Goal: Complete application form: Complete application form

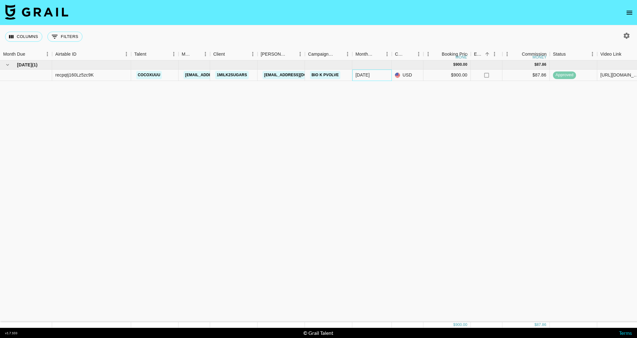
click at [360, 77] on div "[DATE]" at bounding box center [362, 75] width 14 height 6
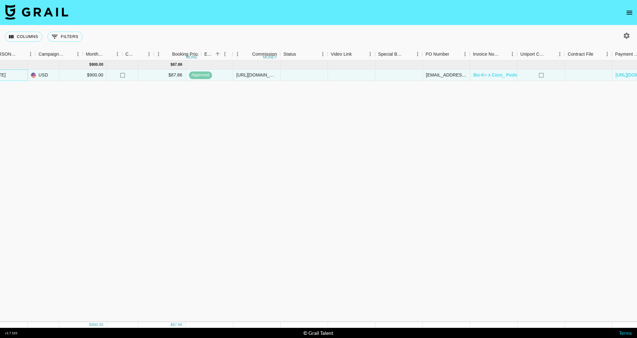
scroll to position [0, 412]
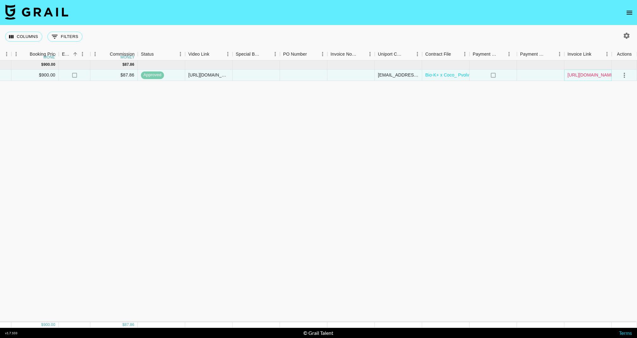
click at [583, 76] on link "[URL][DOMAIN_NAME]" at bounding box center [591, 75] width 48 height 6
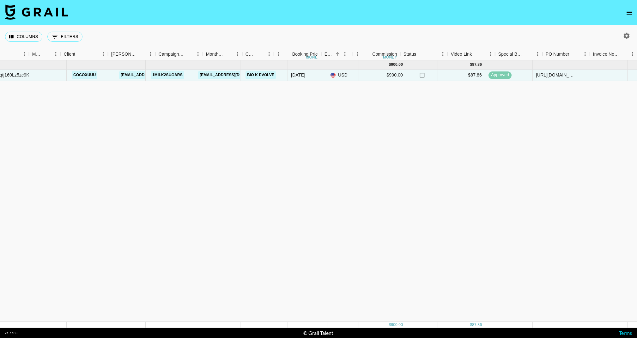
scroll to position [0, 0]
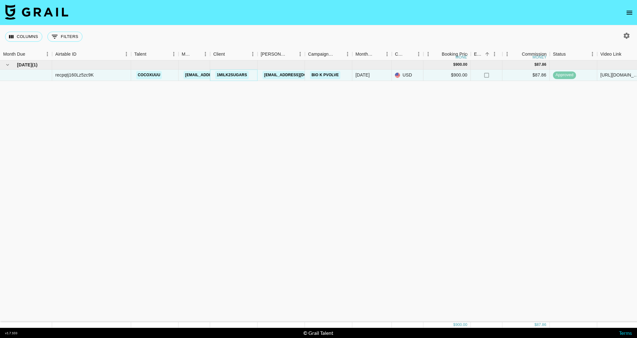
click at [237, 75] on link "1milk2sugars" at bounding box center [231, 75] width 33 height 8
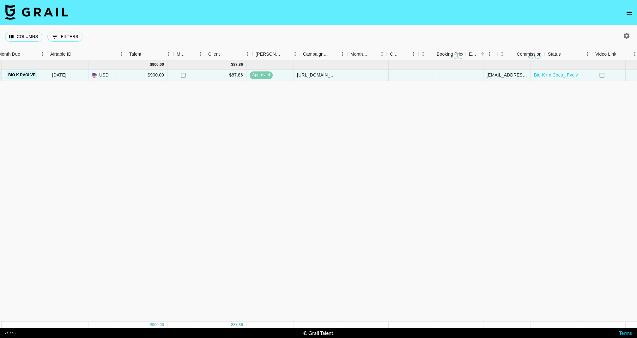
scroll to position [0, 412]
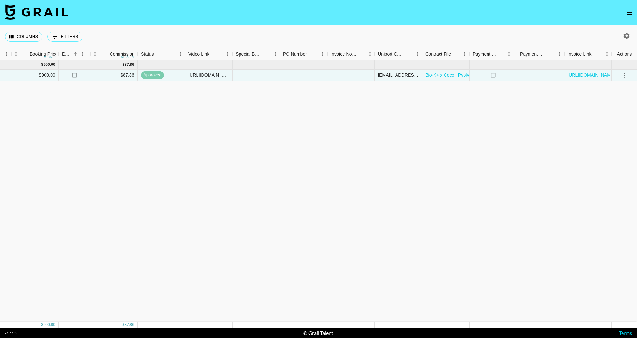
click at [557, 78] on div at bounding box center [540, 74] width 47 height 11
click at [586, 76] on link "[URL][DOMAIN_NAME]" at bounding box center [591, 75] width 48 height 6
click at [584, 77] on link "[URL][DOMAIN_NAME]" at bounding box center [591, 75] width 48 height 6
click at [346, 77] on div at bounding box center [350, 74] width 47 height 11
click at [346, 73] on div at bounding box center [350, 74] width 47 height 11
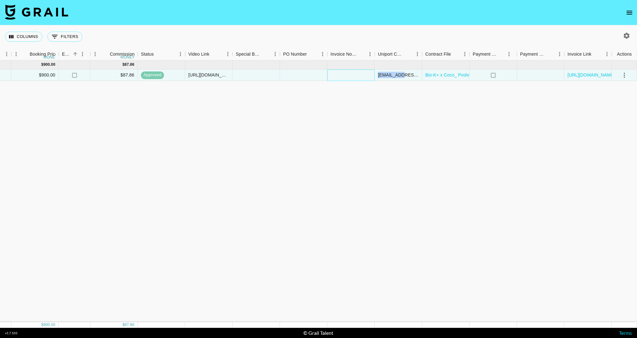
click at [346, 73] on div at bounding box center [350, 74] width 47 height 11
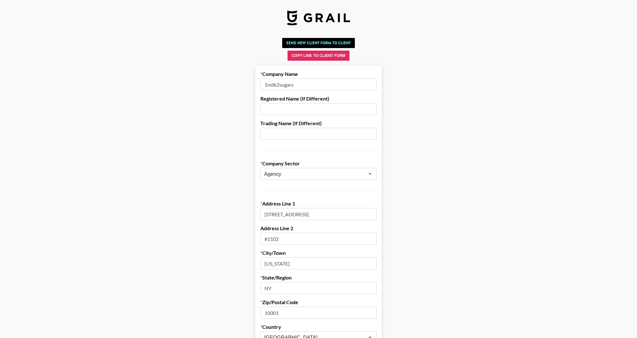
scroll to position [34, 0]
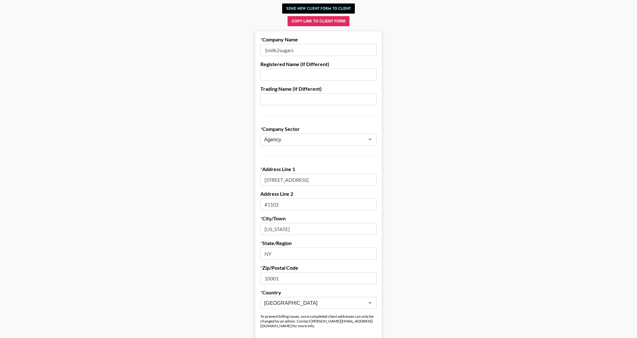
click at [270, 52] on input "1milk2sugars" at bounding box center [318, 50] width 116 height 12
click at [281, 52] on input "1Milk2sugars" at bounding box center [318, 50] width 116 height 12
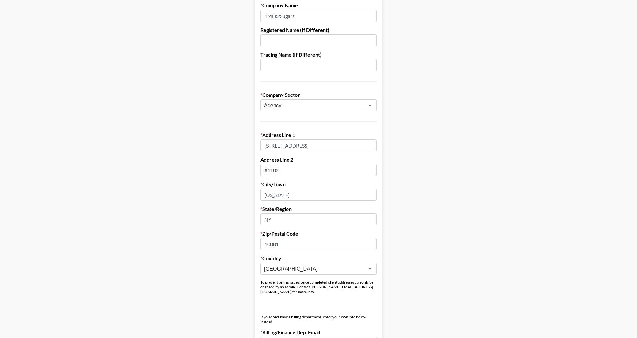
scroll to position [73, 0]
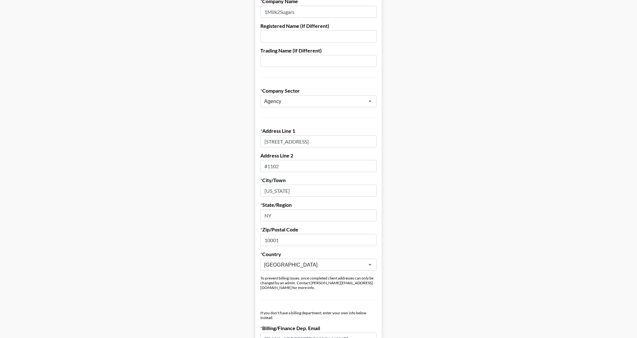
type input "1Milk2Sugars"
click at [303, 138] on input "121 W 27th St" at bounding box center [318, 141] width 116 height 12
click at [279, 141] on input "121 W 27th St" at bounding box center [318, 141] width 116 height 12
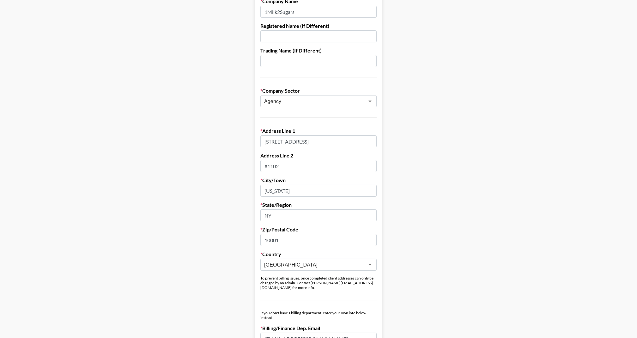
click at [279, 141] on input "121 W 27th St" at bounding box center [318, 141] width 116 height 12
click at [329, 145] on input "121 W 27th St" at bounding box center [318, 141] width 116 height 12
click at [326, 106] on div "Agency ​" at bounding box center [318, 101] width 116 height 12
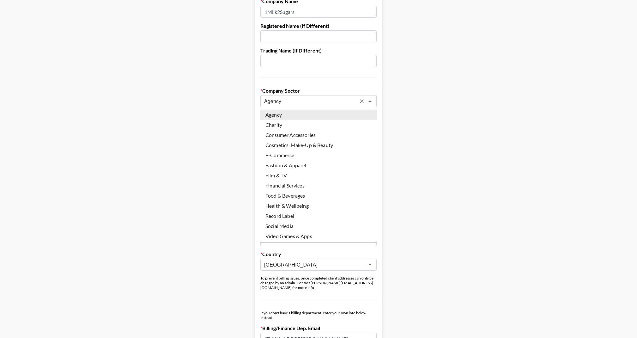
click at [427, 103] on main "Send New Client Form to Client Copy Link to Client Form Company Name 1Milk2Suga…" at bounding box center [318, 298] width 626 height 670
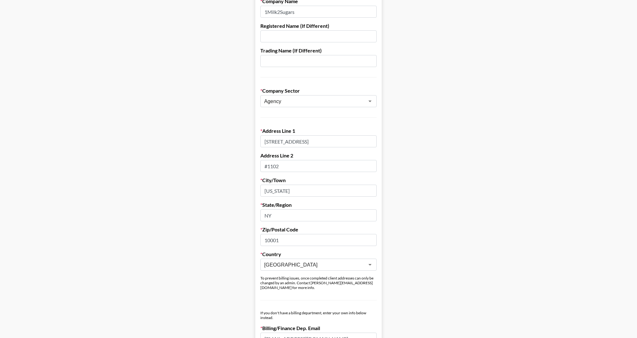
click at [300, 141] on input "121 W 27th St" at bounding box center [318, 141] width 116 height 12
click at [273, 163] on input "#1102" at bounding box center [318, 166] width 116 height 12
click at [271, 188] on input "New York" at bounding box center [318, 190] width 116 height 12
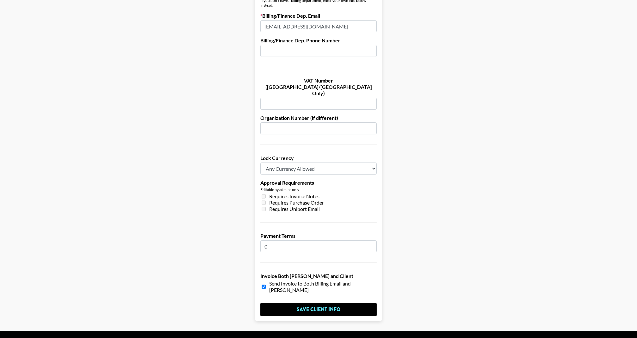
scroll to position [0, 0]
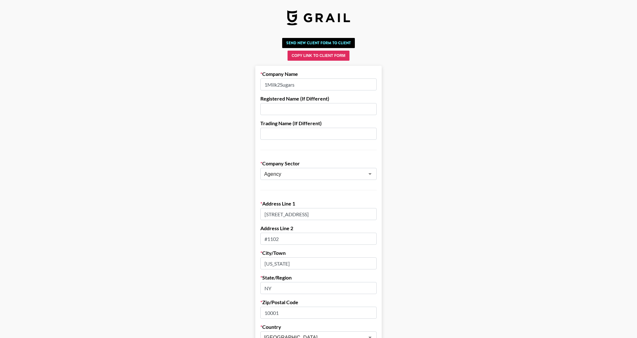
click at [290, 215] on input "121 W 27th St" at bounding box center [318, 214] width 116 height 12
